Goal: Transaction & Acquisition: Purchase product/service

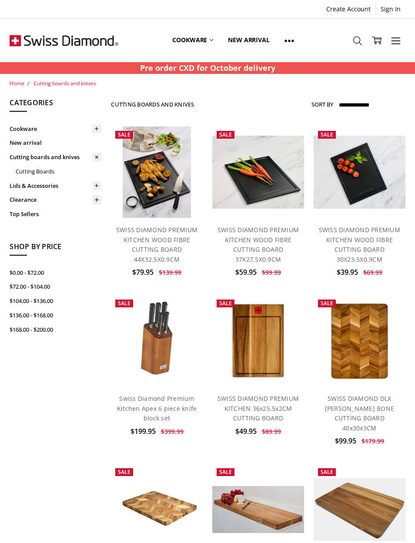
click at [58, 80] on span "Cutting boards and knives" at bounding box center [64, 83] width 63 height 7
click at [149, 328] on img at bounding box center [156, 341] width 53 height 92
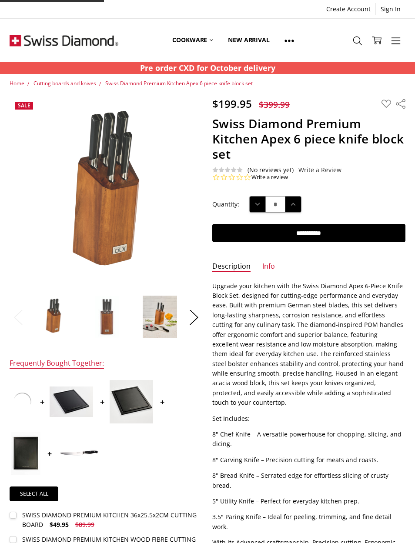
click at [196, 323] on button "Next" at bounding box center [193, 317] width 17 height 27
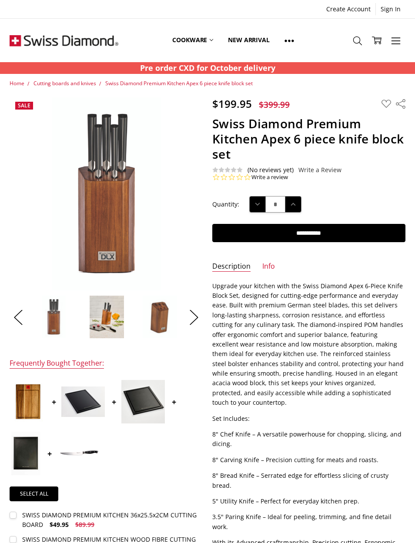
click at [199, 322] on button "Next" at bounding box center [193, 317] width 17 height 27
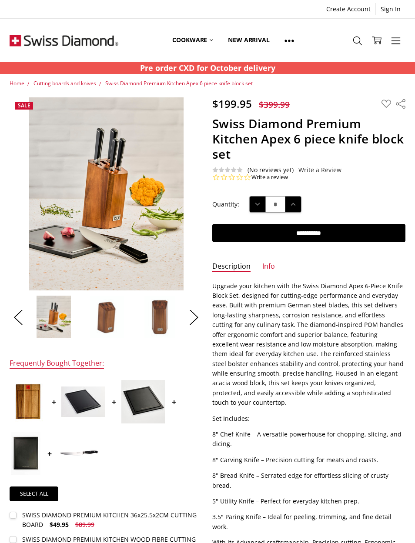
click at [192, 320] on button "Next" at bounding box center [193, 317] width 17 height 27
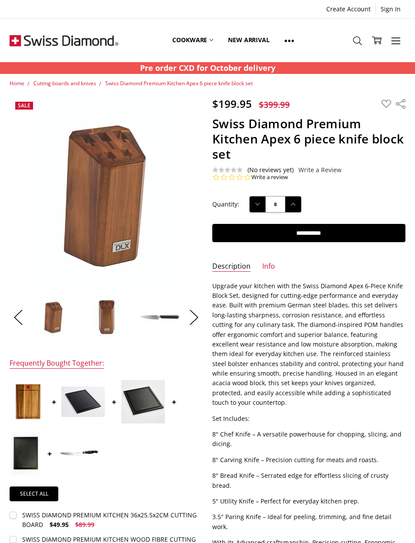
click at [234, 69] on strong "Pre order CXD for October delivery" at bounding box center [207, 68] width 135 height 10
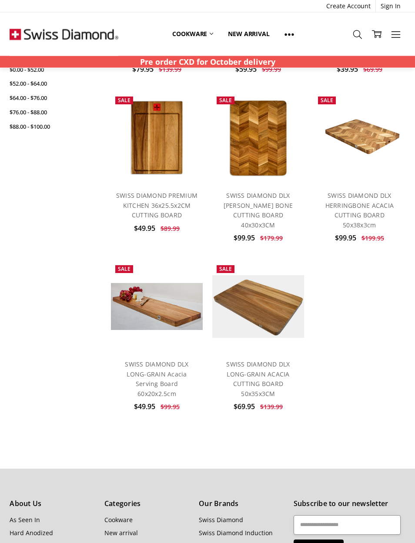
scroll to position [212, 0]
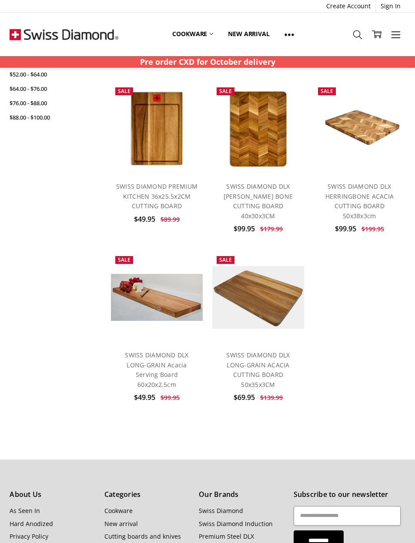
click at [270, 286] on img at bounding box center [258, 297] width 92 height 63
